Goal: Task Accomplishment & Management: Use online tool/utility

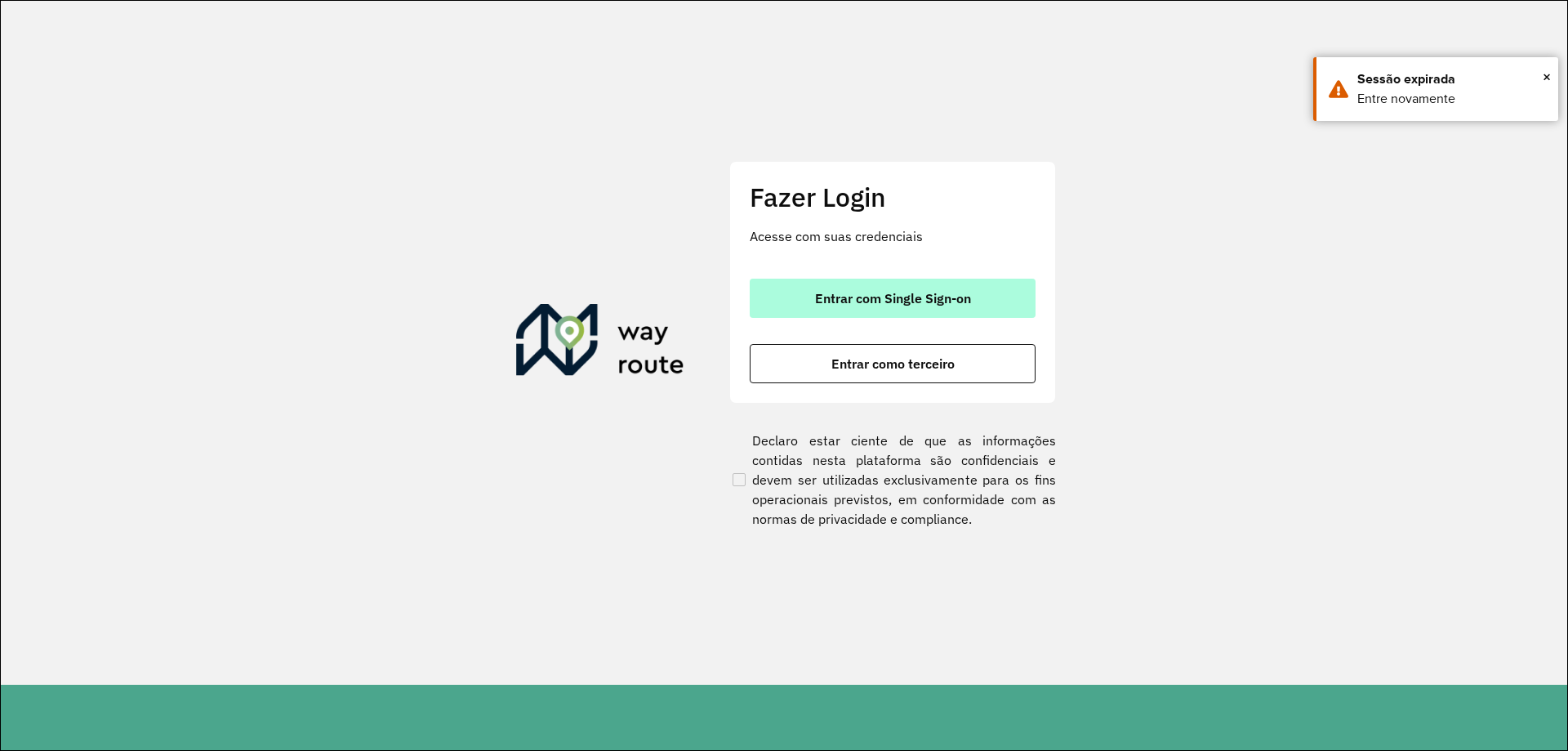
click at [892, 285] on button "Entrar com Single Sign-on" at bounding box center [892, 298] width 286 height 39
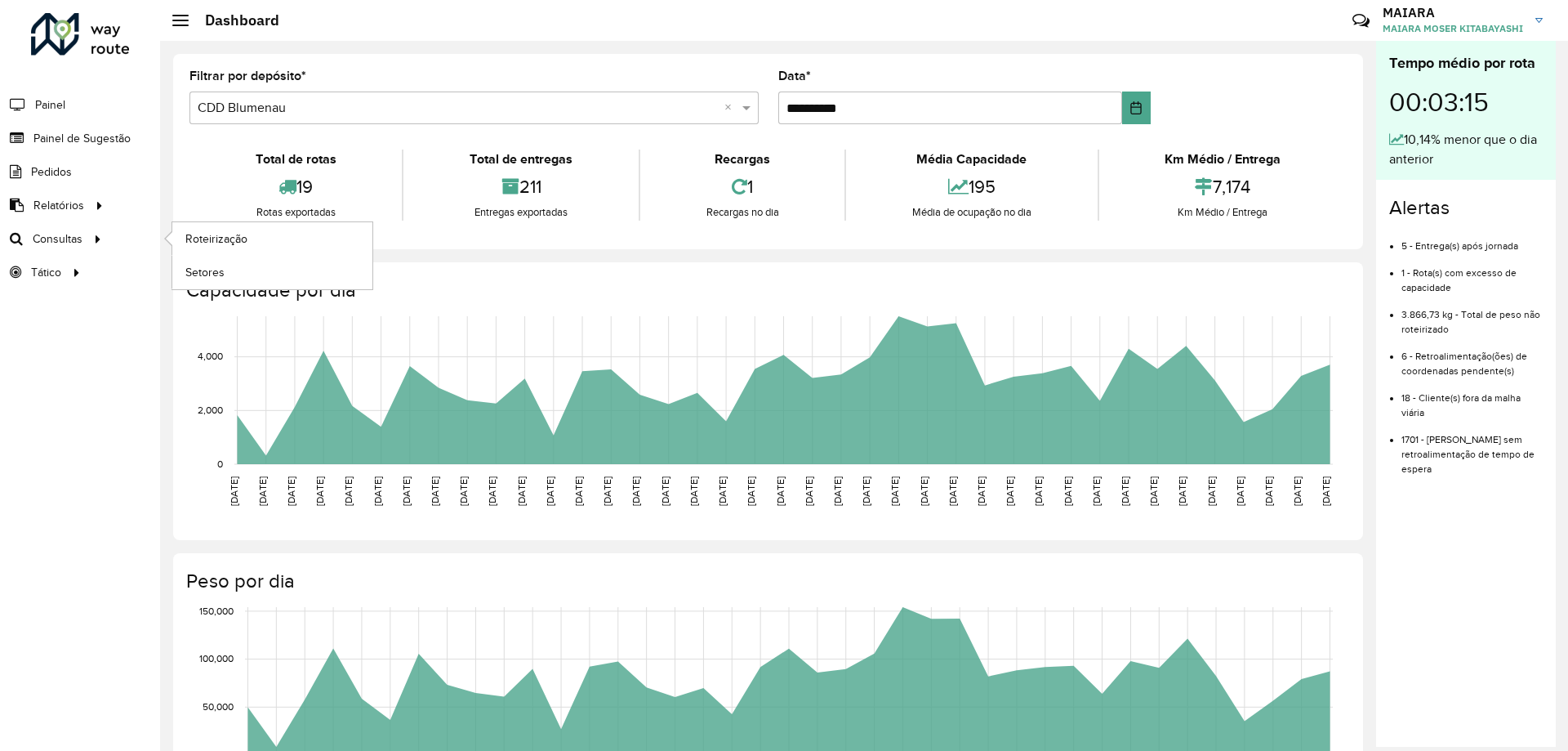
click at [171, 230] on ul "Roteirização Setores" at bounding box center [257, 256] width 204 height 67
click at [185, 241] on span "Roteirização" at bounding box center [218, 239] width 66 height 17
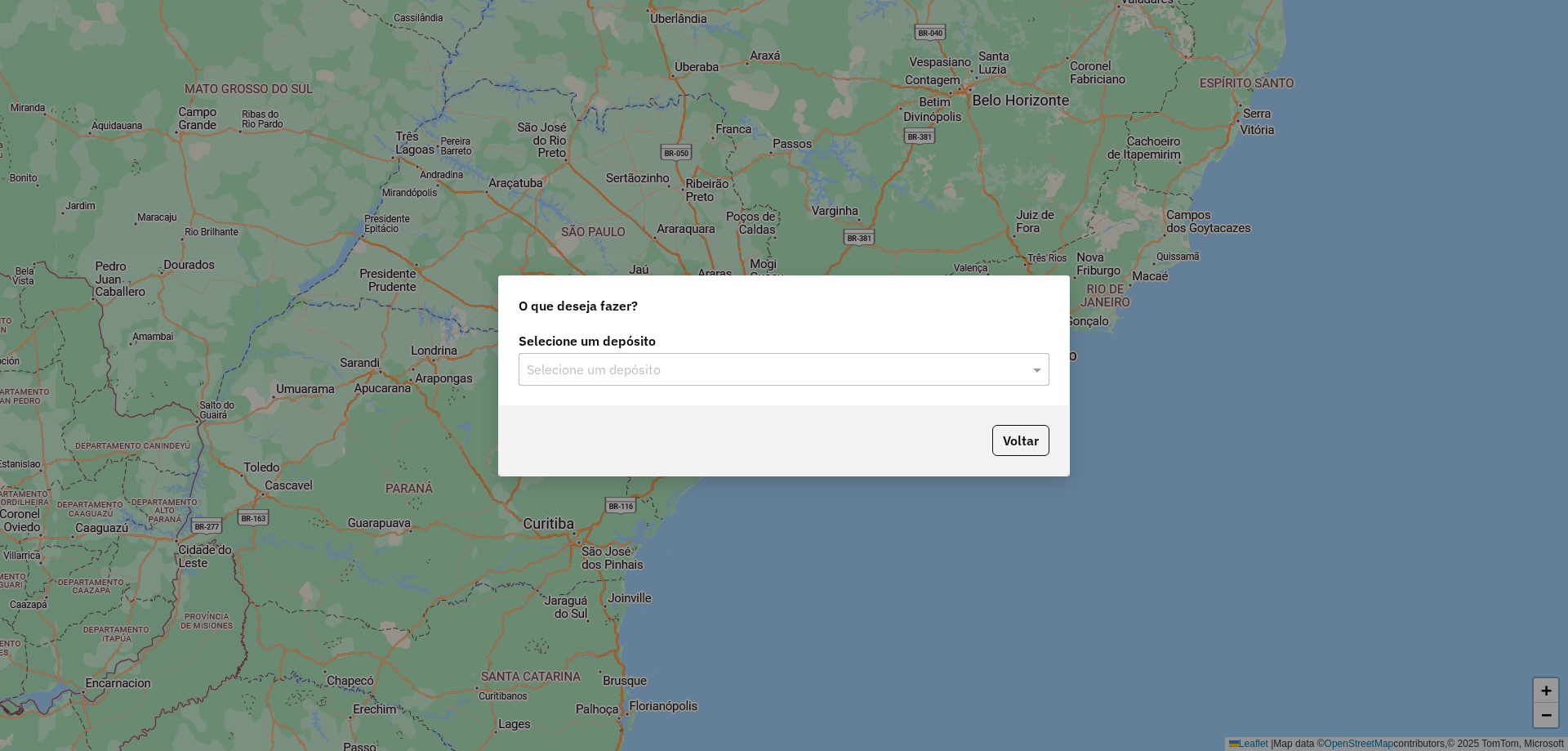
click at [748, 321] on div "O que deseja fazer?" at bounding box center [783, 302] width 570 height 53
drag, startPoint x: 601, startPoint y: 409, endPoint x: 595, endPoint y: 384, distance: 25.7
click at [599, 409] on div "Voltar" at bounding box center [783, 440] width 570 height 71
click at [597, 370] on input "text" at bounding box center [768, 370] width 482 height 20
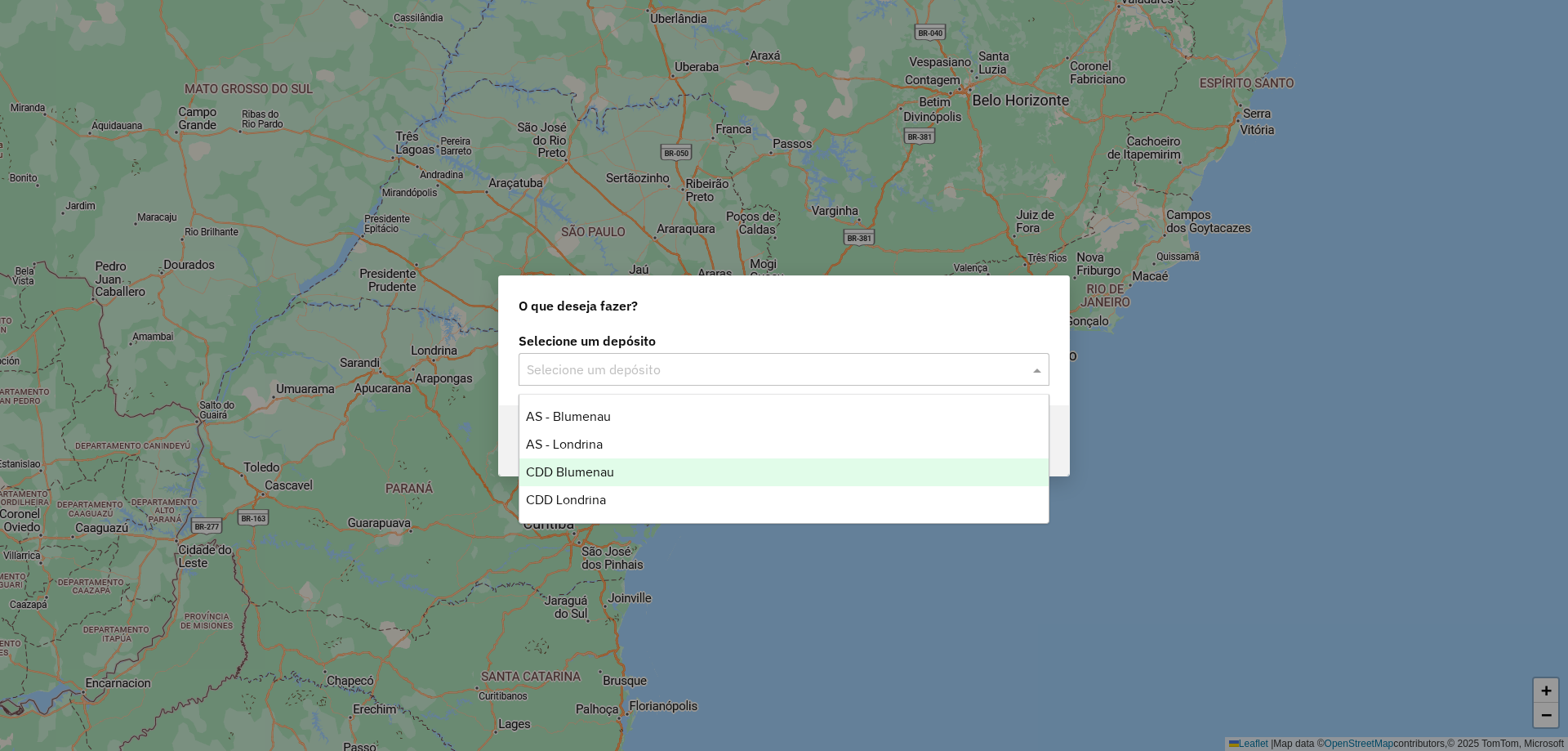
click at [606, 459] on div "CDD Blumenau" at bounding box center [784, 472] width 529 height 28
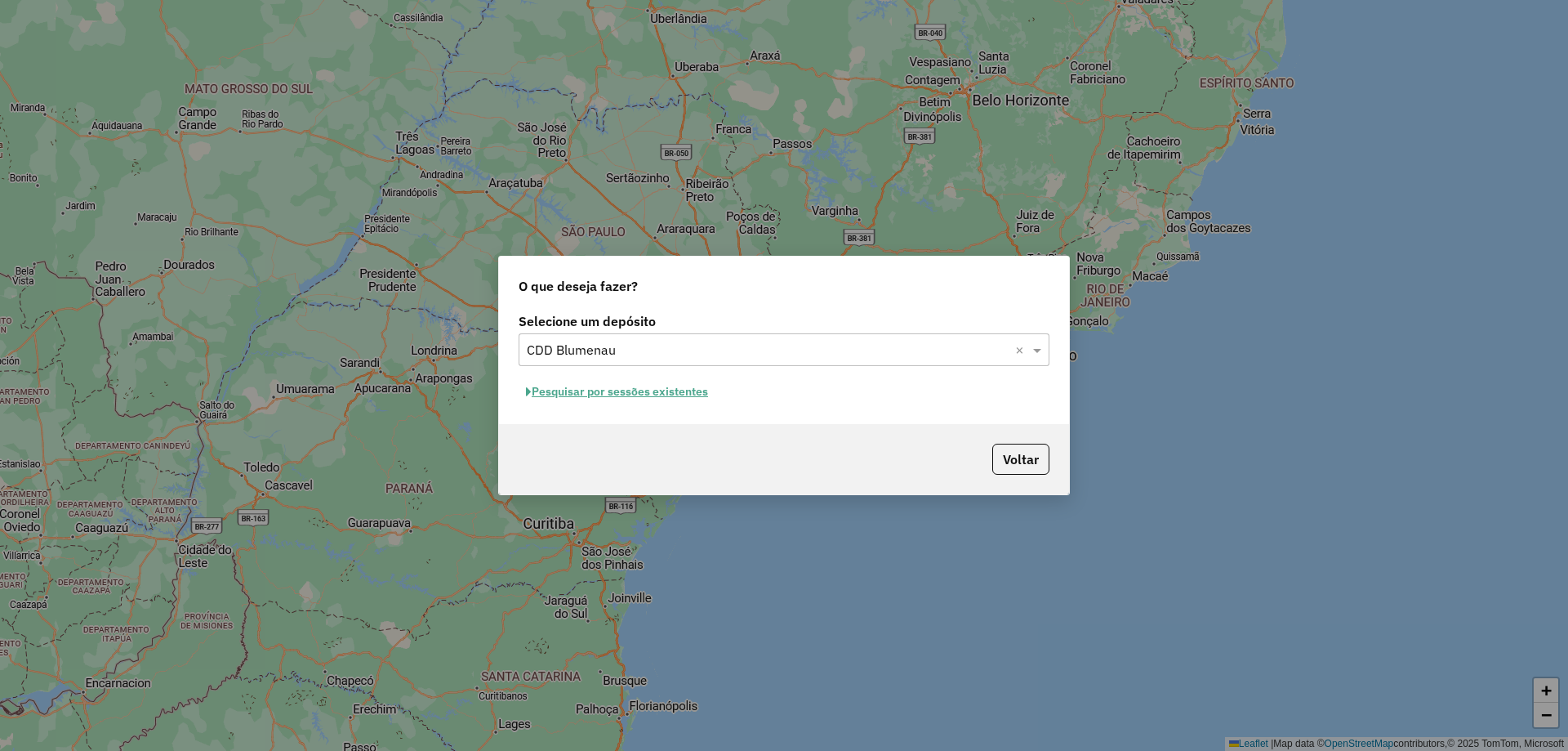
click at [670, 397] on button "Pesquisar por sessões existentes" at bounding box center [617, 392] width 197 height 26
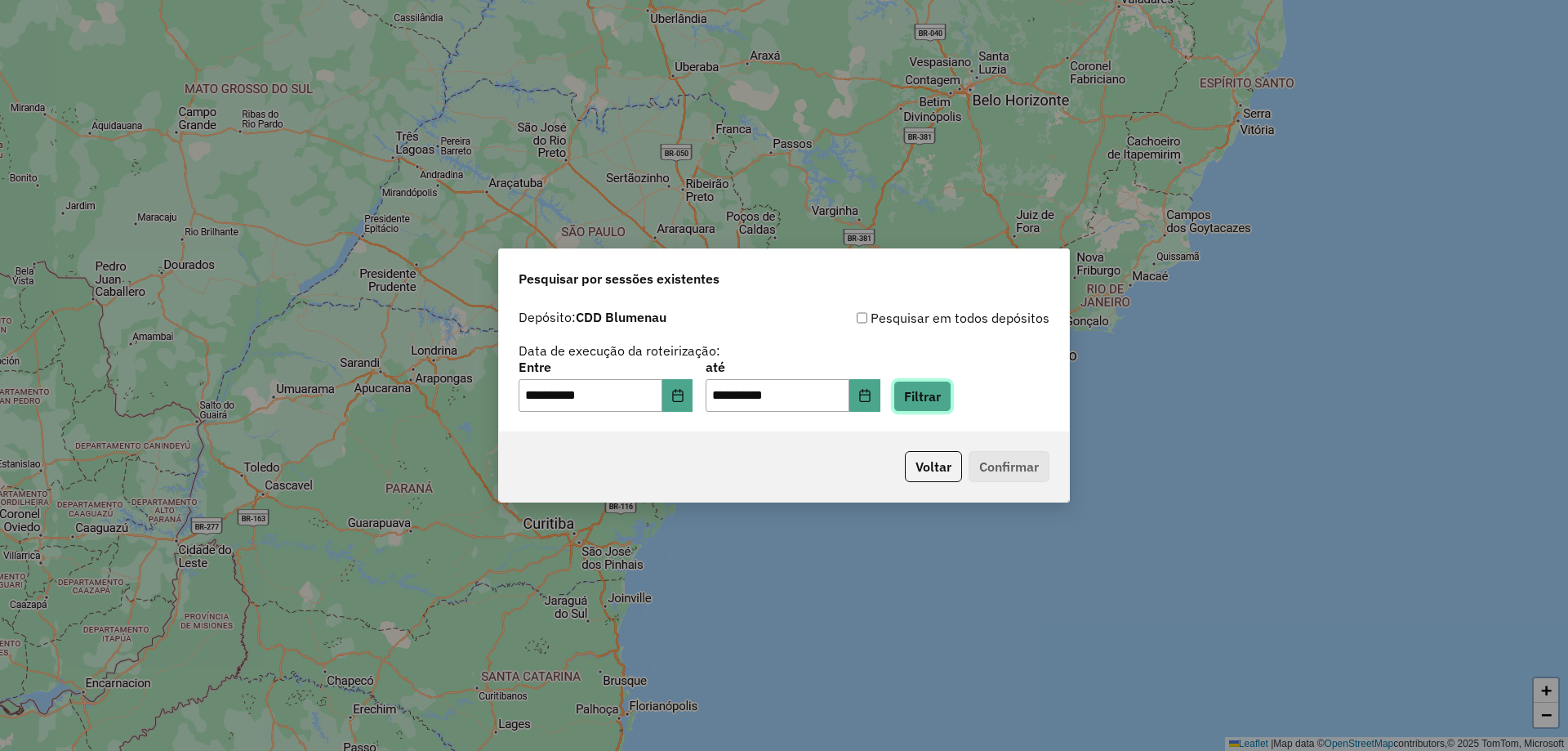
click at [941, 403] on button "Filtrar" at bounding box center [922, 396] width 58 height 31
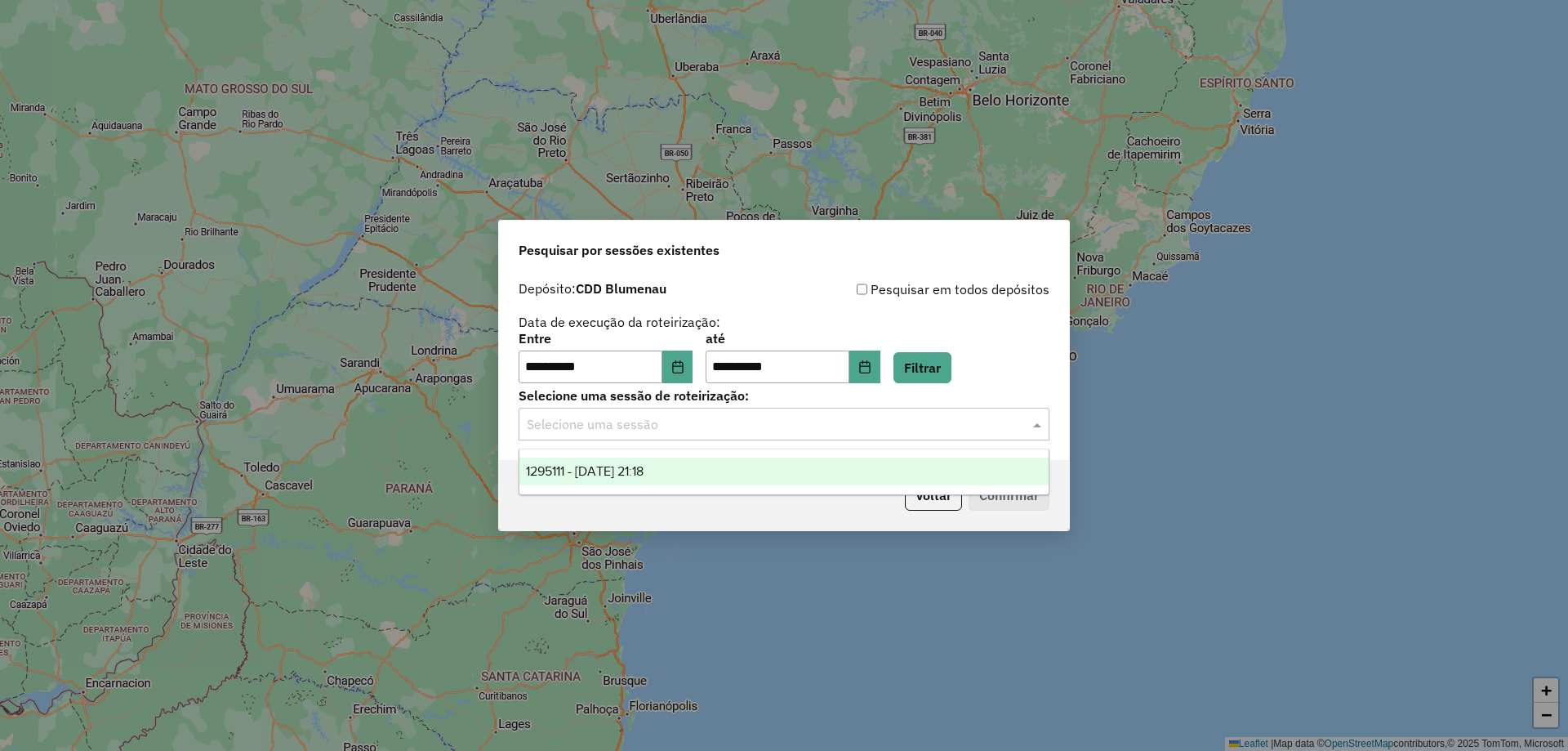
click at [650, 426] on input "text" at bounding box center [768, 424] width 482 height 20
click at [608, 467] on span "1295111 - 15/10/2025 21:18" at bounding box center [584, 471] width 117 height 14
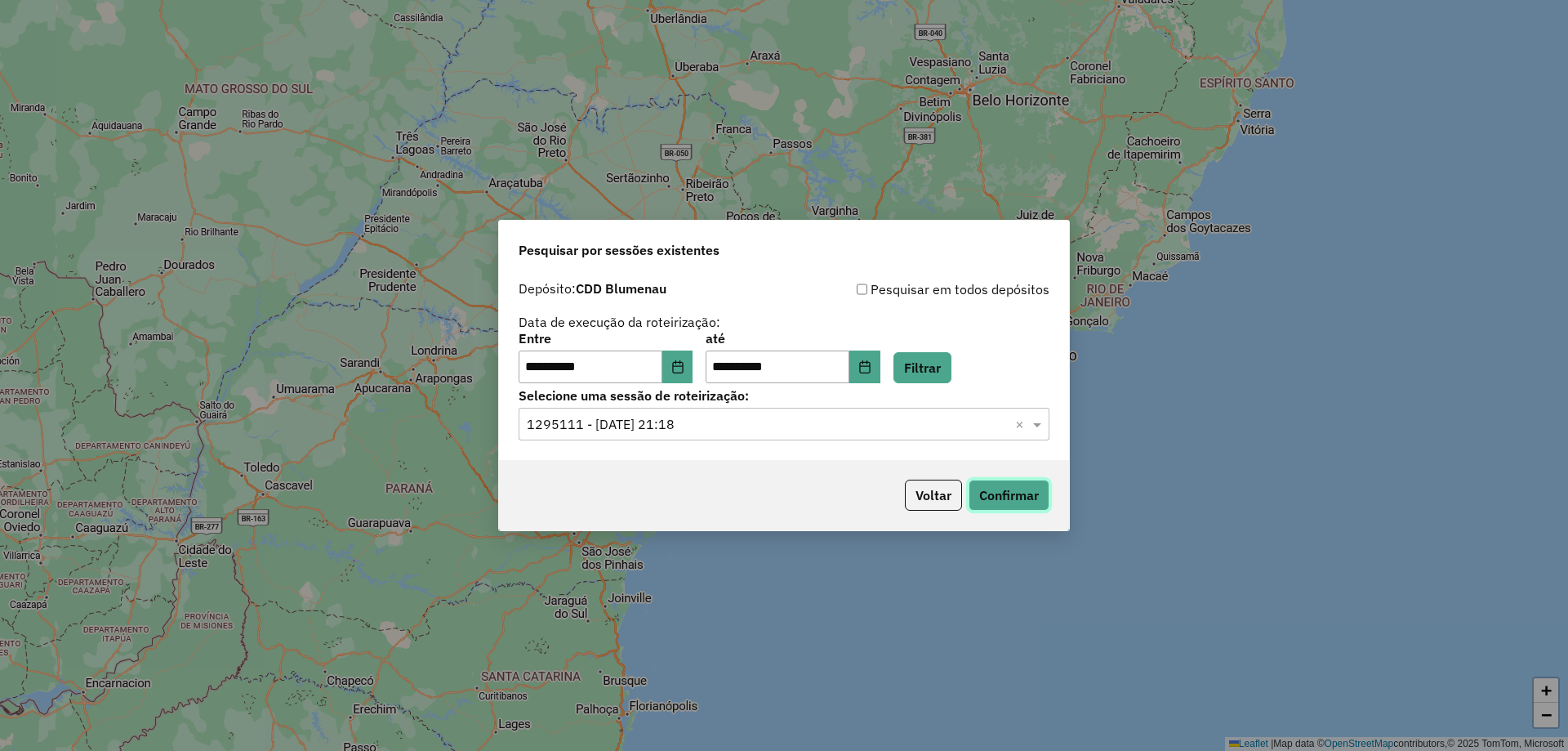
click at [1002, 502] on button "Confirmar" at bounding box center [1008, 495] width 81 height 31
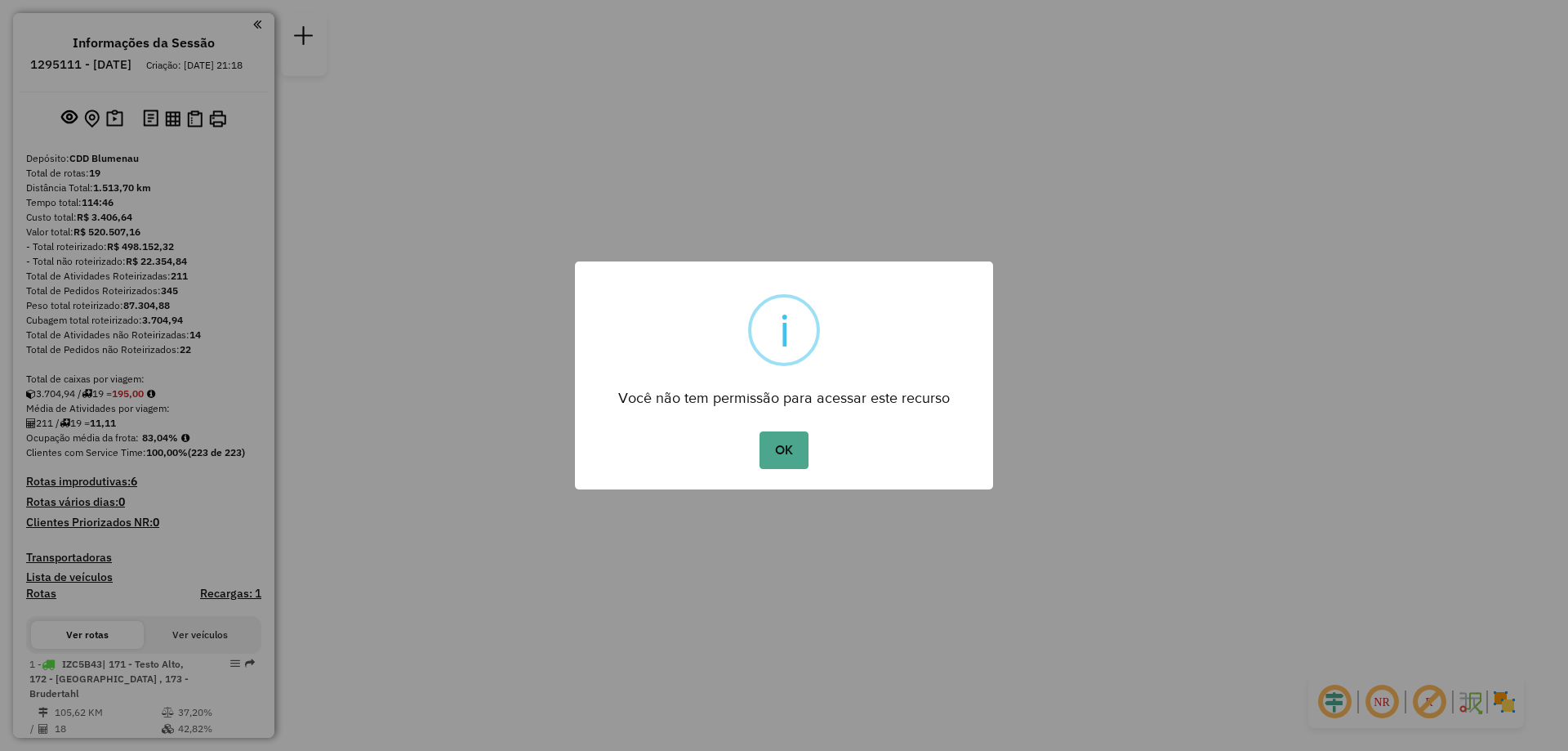
drag, startPoint x: 795, startPoint y: 446, endPoint x: 786, endPoint y: 448, distance: 9.2
click at [793, 446] on button "OK" at bounding box center [783, 450] width 48 height 37
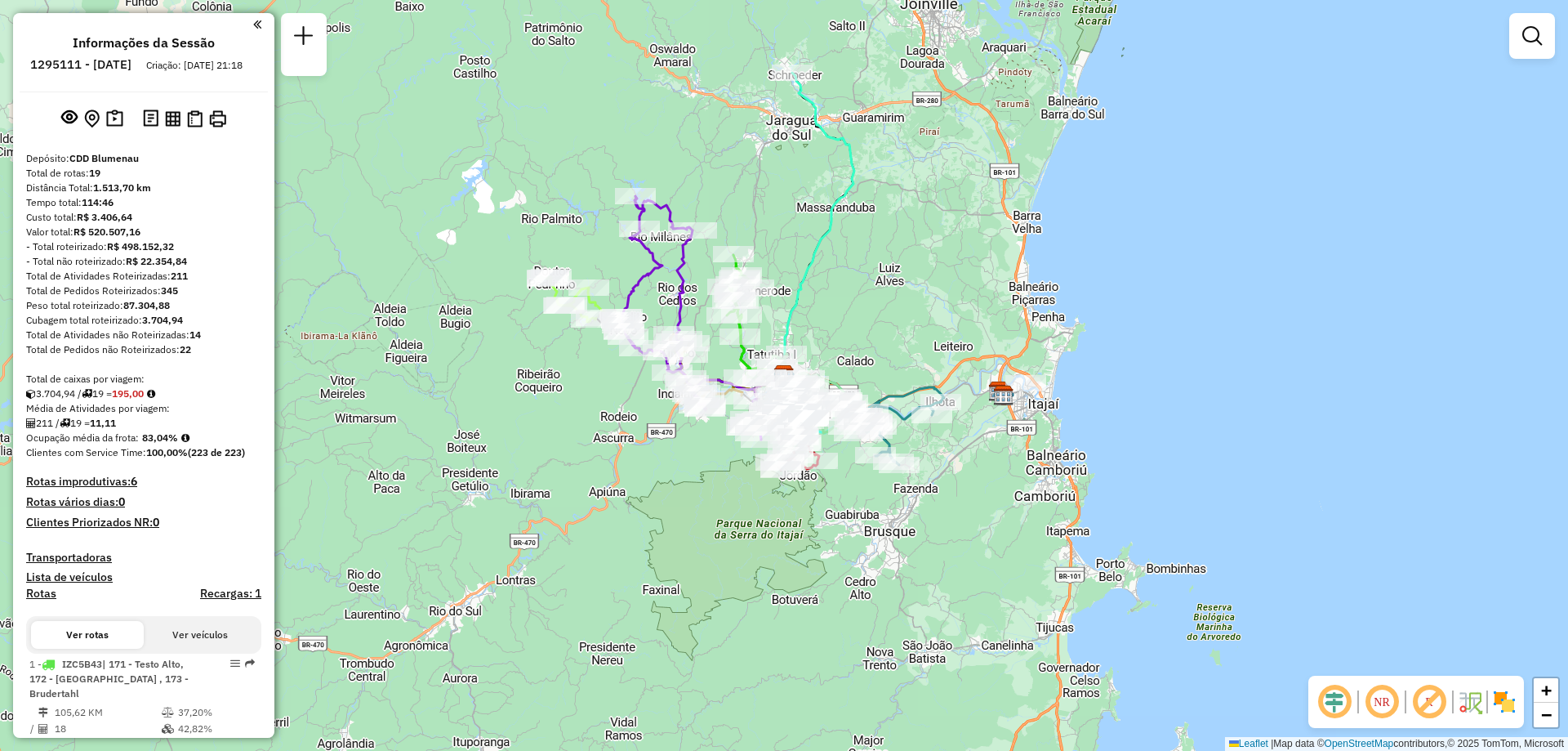
click at [95, 54] on li "Informações da Sessão" at bounding box center [143, 46] width 150 height 22
click at [96, 58] on h6 "1295111 - [DATE]" at bounding box center [81, 64] width 101 height 14
copy h6 "1295111"
